Goal: Transaction & Acquisition: Purchase product/service

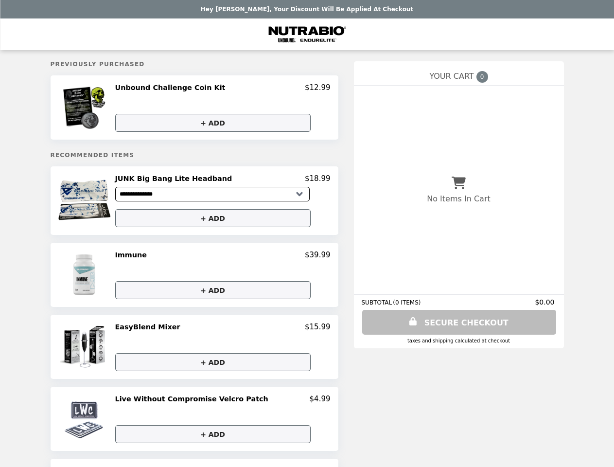
click at [100, 108] on img at bounding box center [85, 107] width 51 height 49
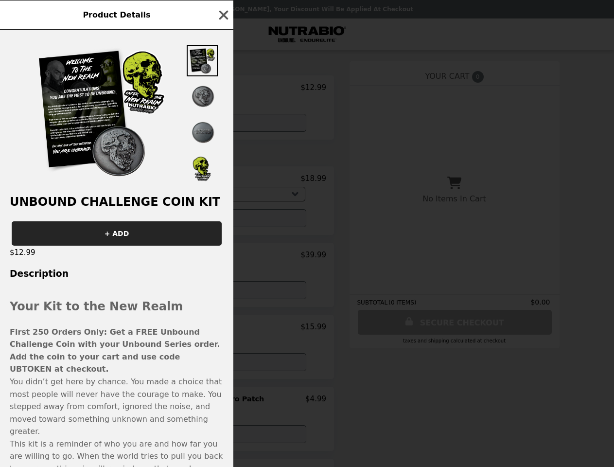
click at [223, 89] on div "Product Details Unbound Challenge Coin Kit + ADD $12.99 Description Your Kit to…" at bounding box center [307, 233] width 614 height 467
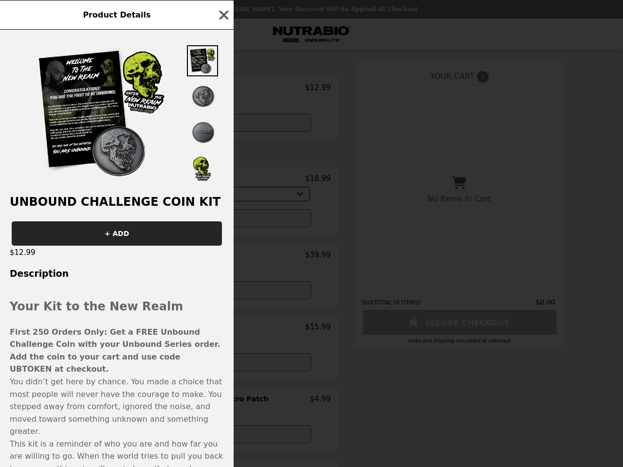
click at [223, 124] on div at bounding box center [117, 108] width 234 height 156
click at [100, 203] on h2 "Unbound Challenge Coin Kit" at bounding box center [117, 202] width 234 height 14
click at [223, 181] on div "Product Details Unbound Challenge Coin Kit + ADD $12.99 Description Your Kit to…" at bounding box center [311, 233] width 623 height 467
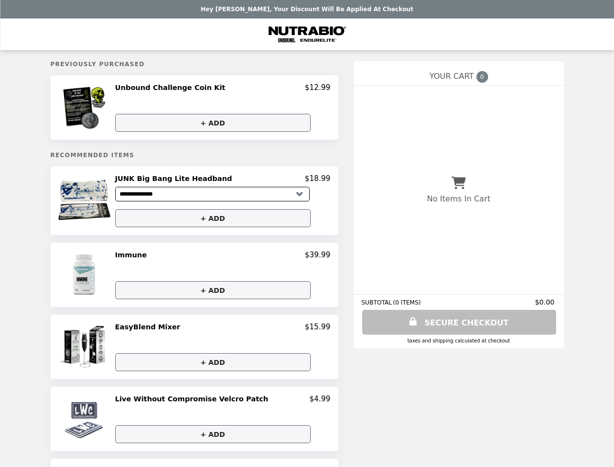
click at [223, 221] on button "+ ADD" at bounding box center [213, 218] width 196 height 18
click at [100, 278] on img at bounding box center [85, 275] width 51 height 49
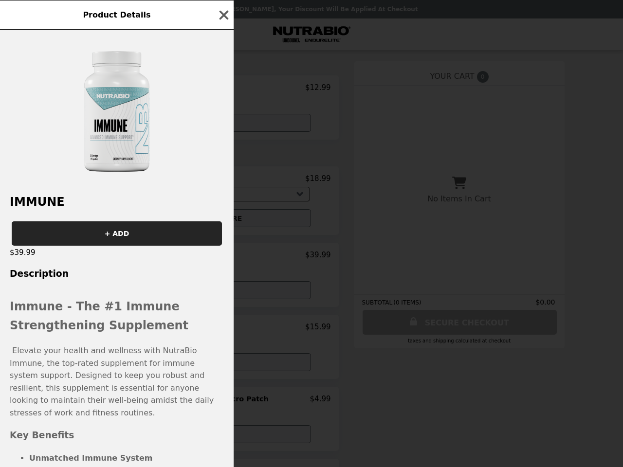
click at [223, 258] on div "Product Details Immune + ADD $39.99 Description Immune - The #1 Immune Strength…" at bounding box center [311, 233] width 623 height 467
click at [223, 293] on div "Immune + ADD $39.99 Description Immune - The #1 Immune Strengthening Supplement…" at bounding box center [117, 248] width 234 height 437
click at [100, 350] on div "Product Details Immune + ADD $39.99 Description Immune - The #1 Immune Strength…" at bounding box center [311, 233] width 623 height 467
